Goal: Information Seeking & Learning: Learn about a topic

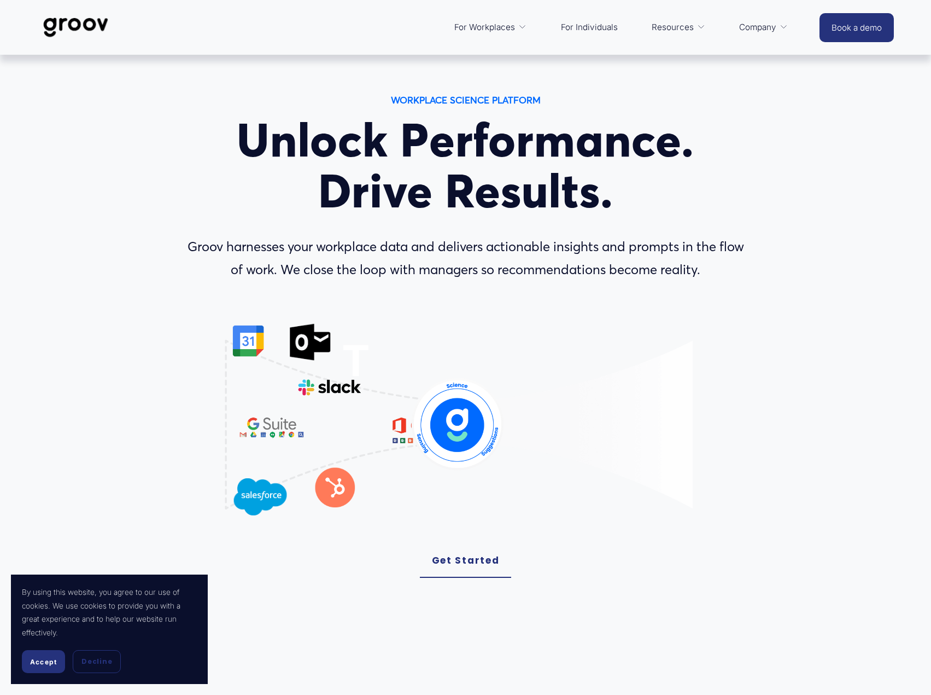
click at [0, 0] on span "Services" at bounding box center [0, 0] width 0 height 0
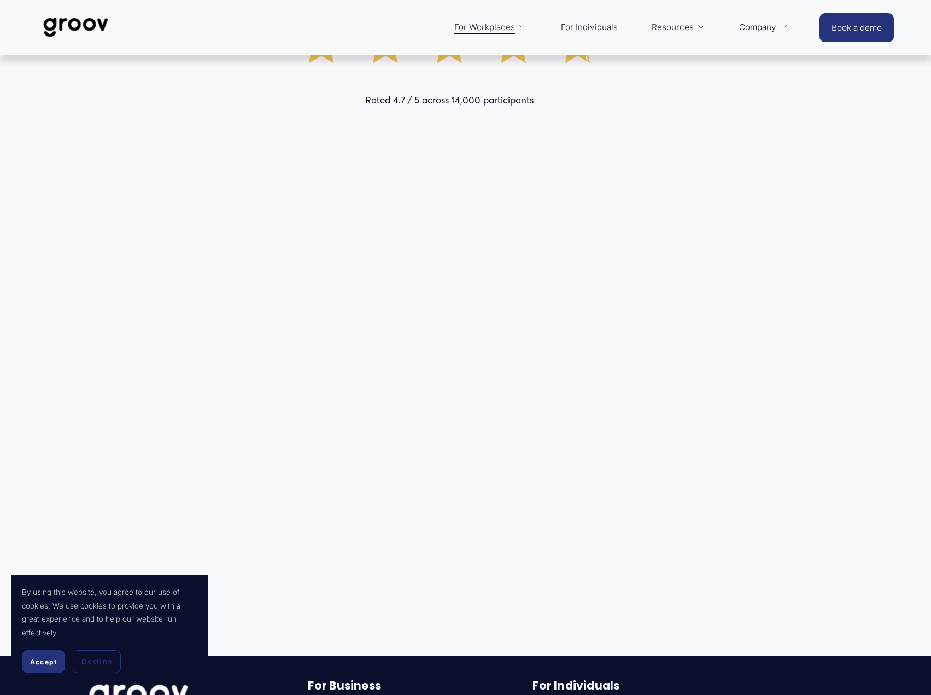
scroll to position [6581, 0]
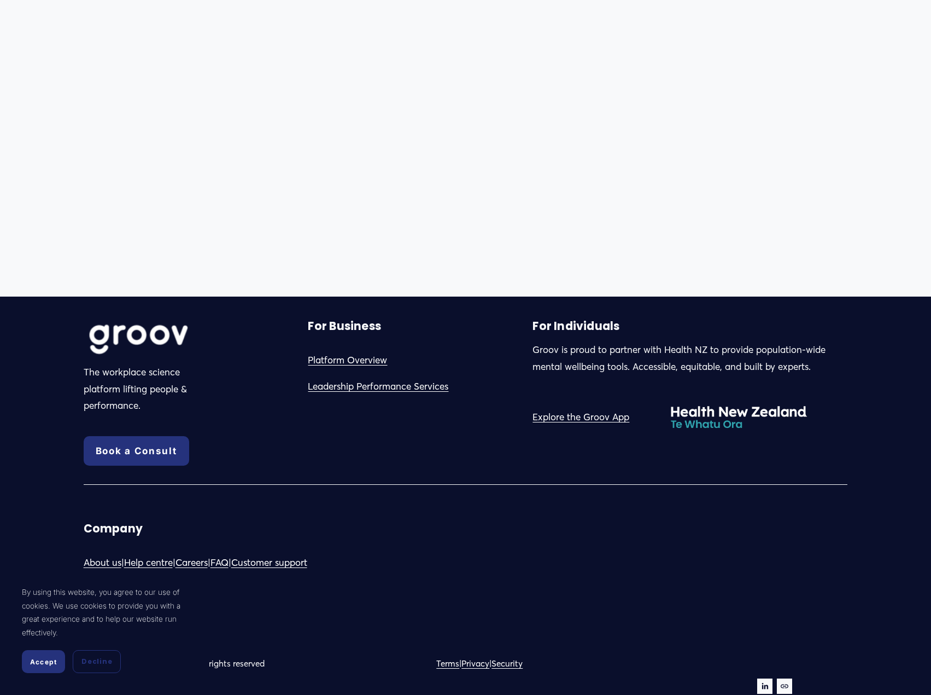
click at [37, 664] on span "Accept" at bounding box center [43, 661] width 27 height 8
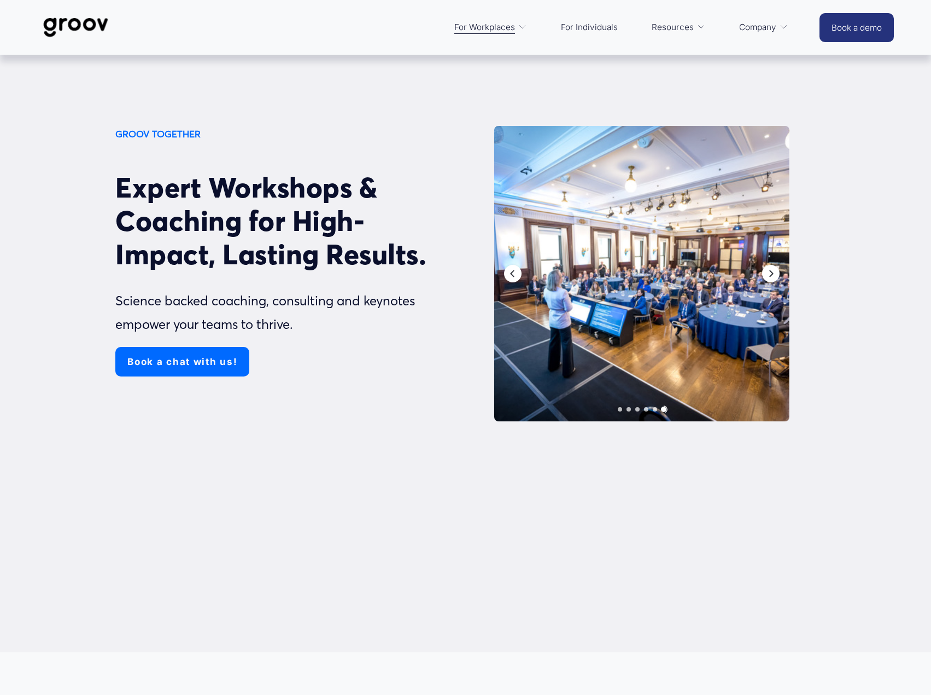
scroll to position [0, 0]
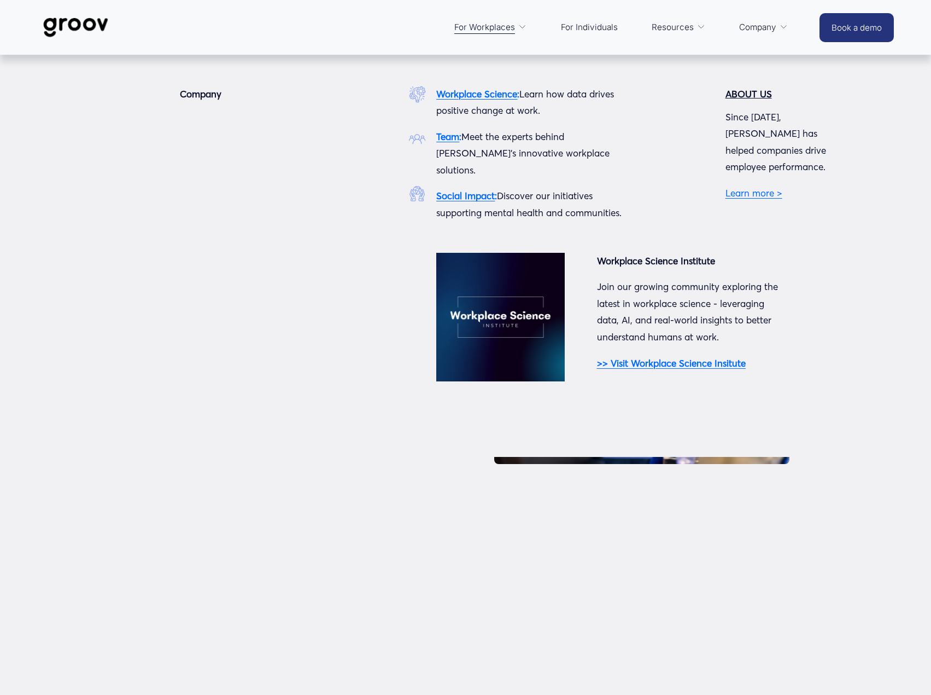
click at [498, 92] on strong "Workplace Science" at bounding box center [476, 93] width 81 height 11
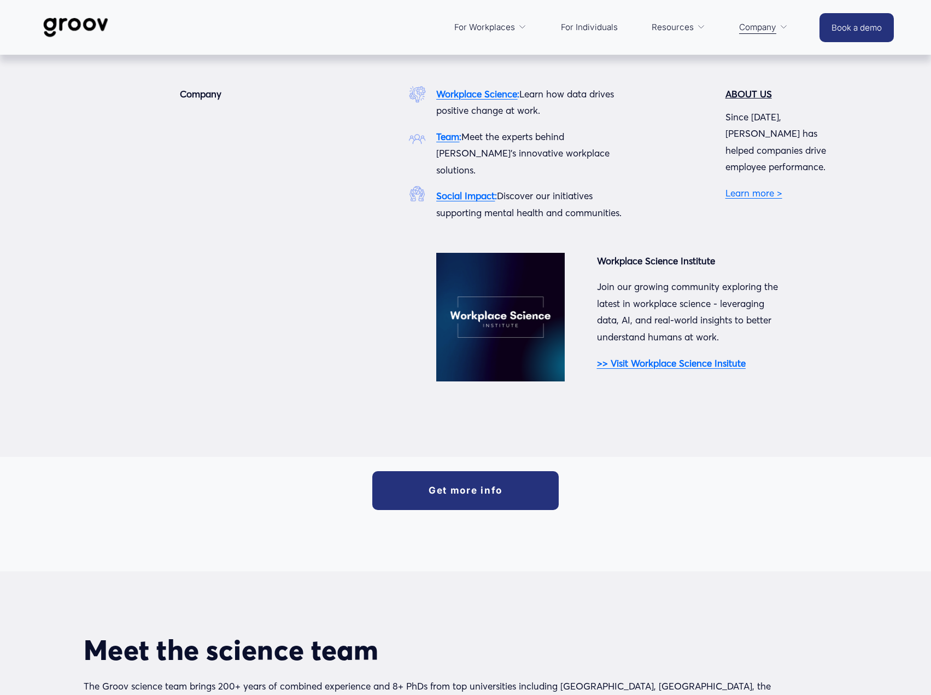
click at [742, 187] on link "Learn more >" at bounding box center [754, 192] width 57 height 11
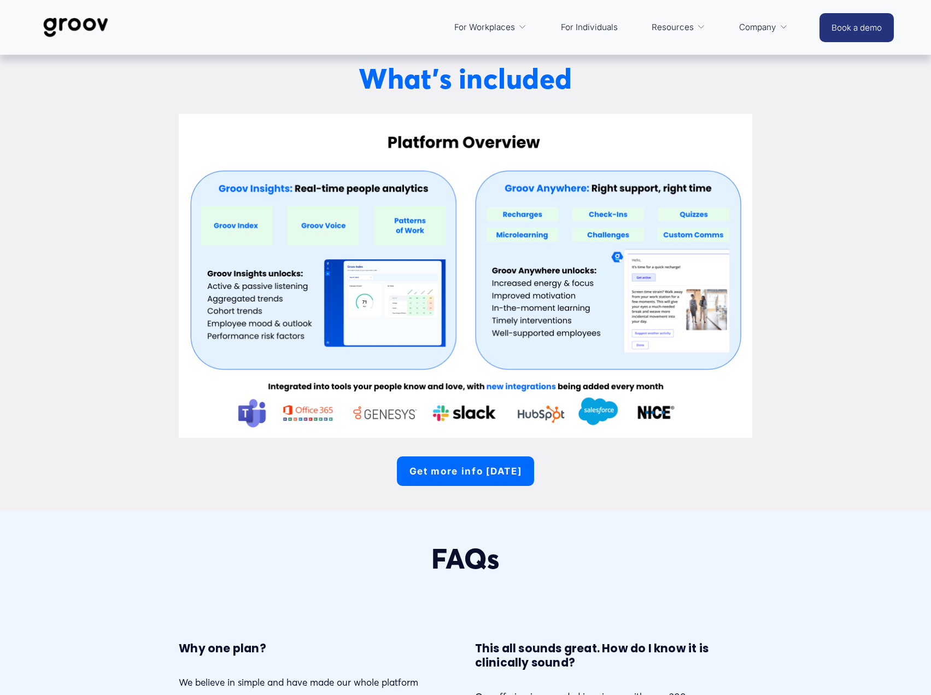
scroll to position [182, 0]
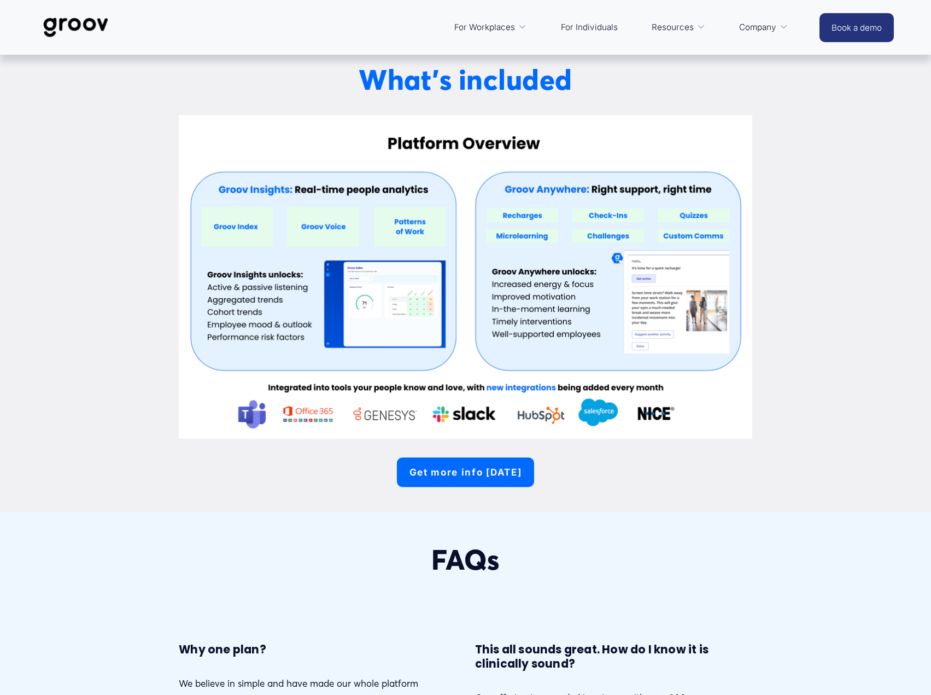
click at [475, 470] on link "Get more info [DATE]" at bounding box center [465, 472] width 137 height 30
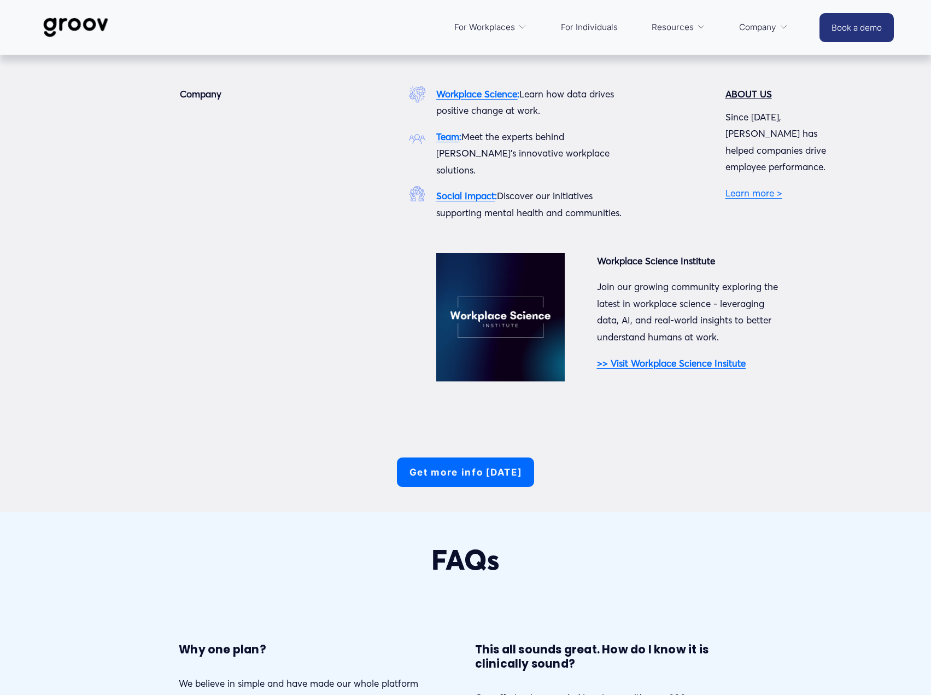
click at [747, 94] on strong "ABOUT US" at bounding box center [749, 93] width 46 height 11
